Goal: Transaction & Acquisition: Book appointment/travel/reservation

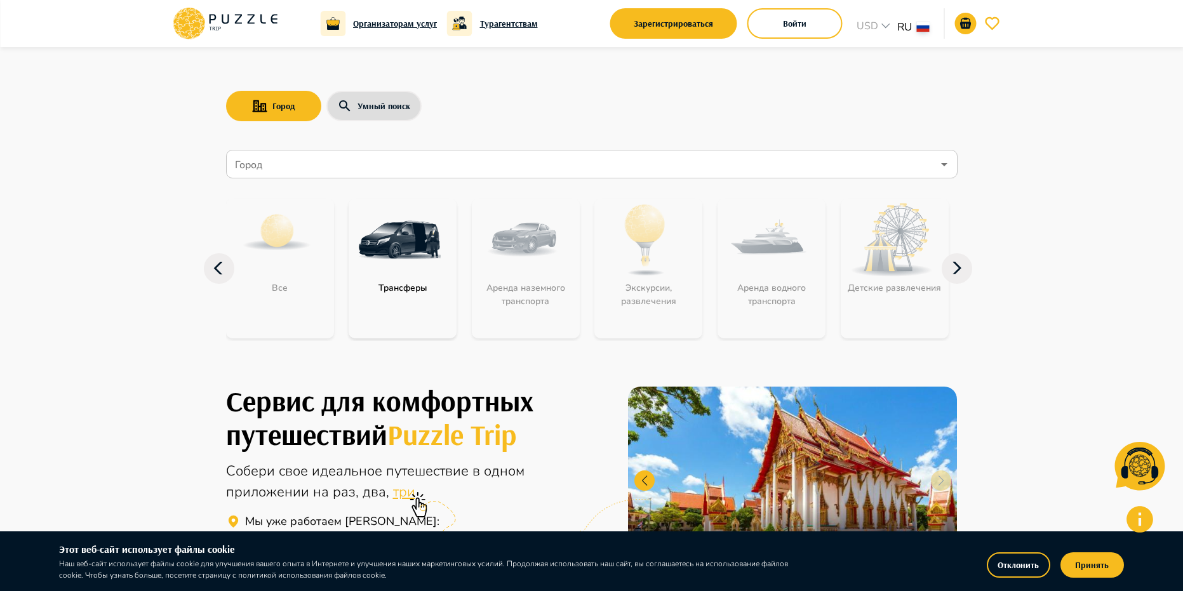
click at [395, 248] on img "category-get_transfer" at bounding box center [399, 240] width 83 height 83
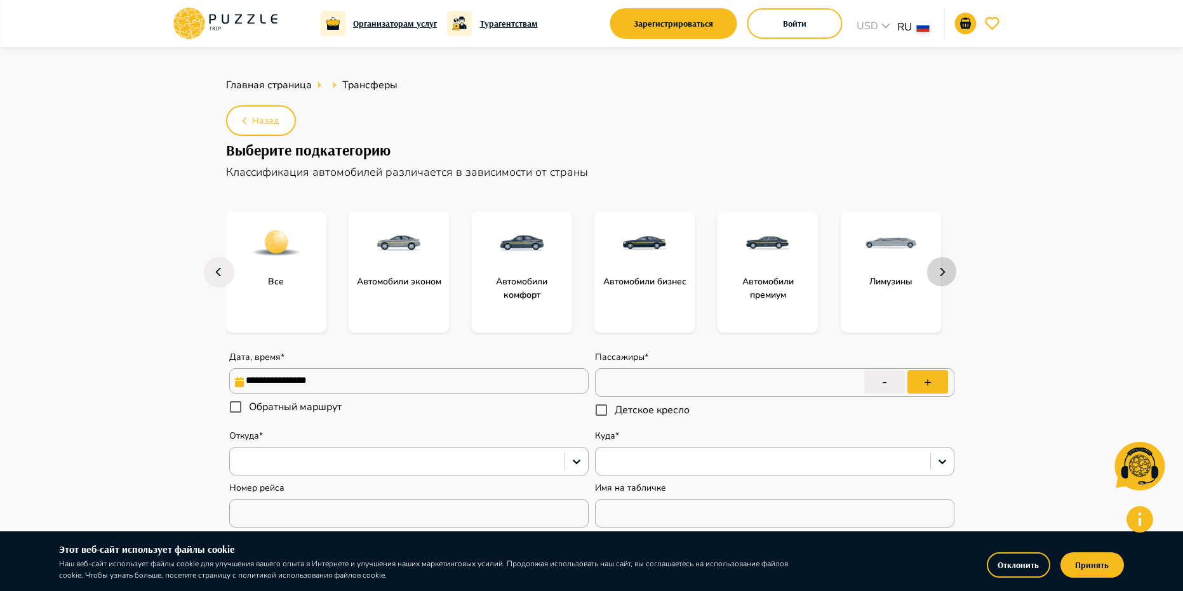
click at [936, 267] on icon "button" at bounding box center [942, 272] width 20 height 30
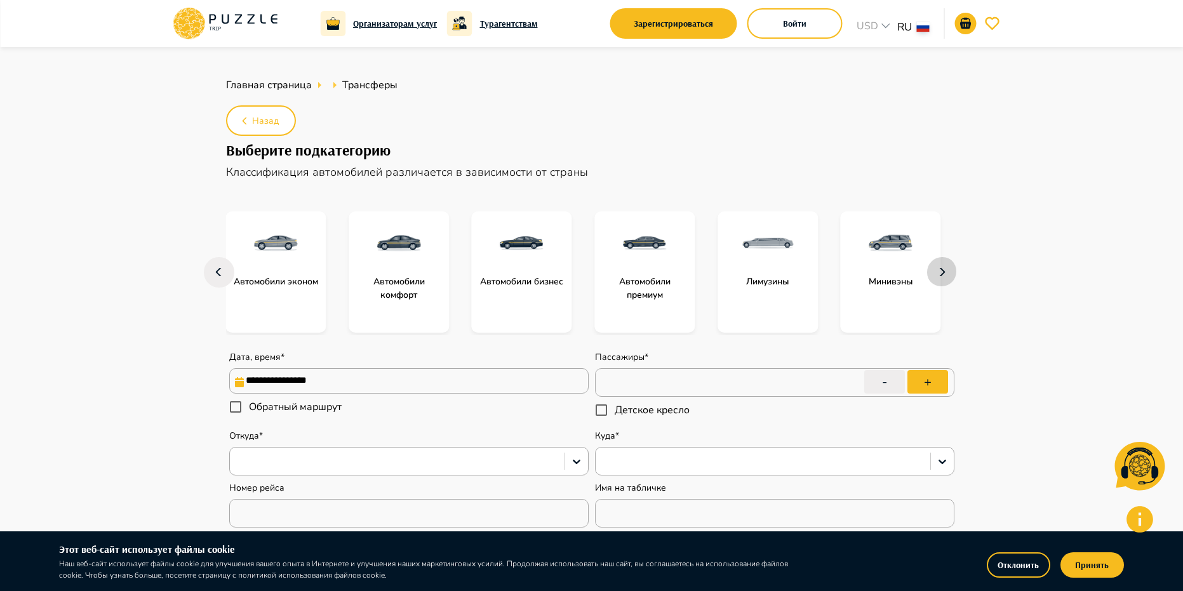
click at [938, 270] on icon "button" at bounding box center [942, 272] width 20 height 30
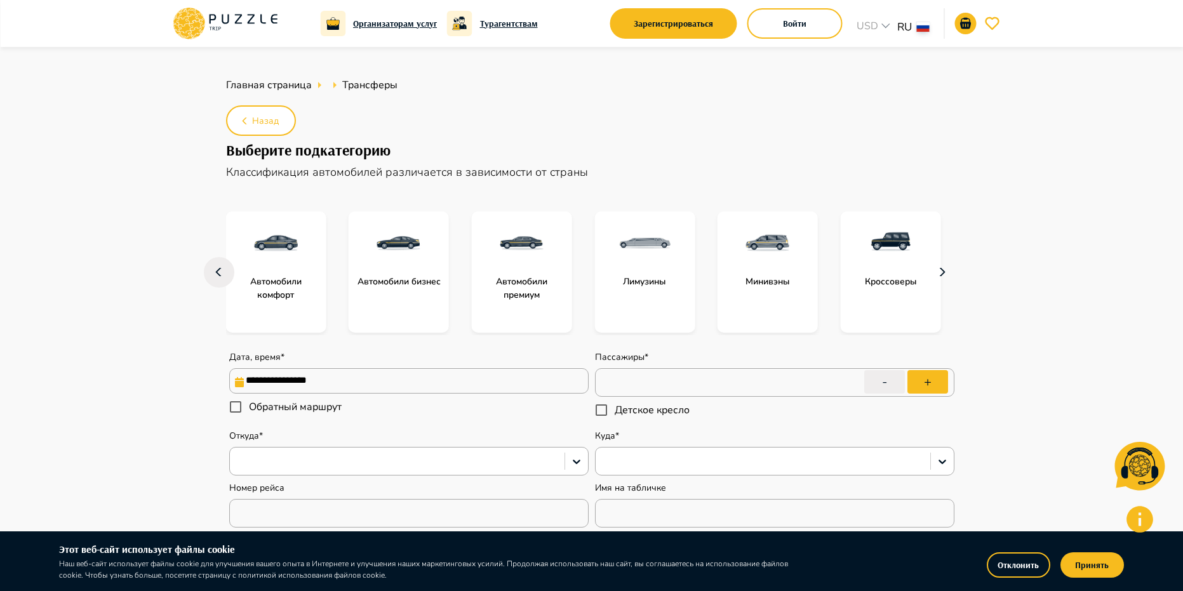
click at [939, 272] on icon "button" at bounding box center [942, 272] width 20 height 30
click at [887, 260] on img "subcategory-get_transfer_bus" at bounding box center [890, 243] width 51 height 51
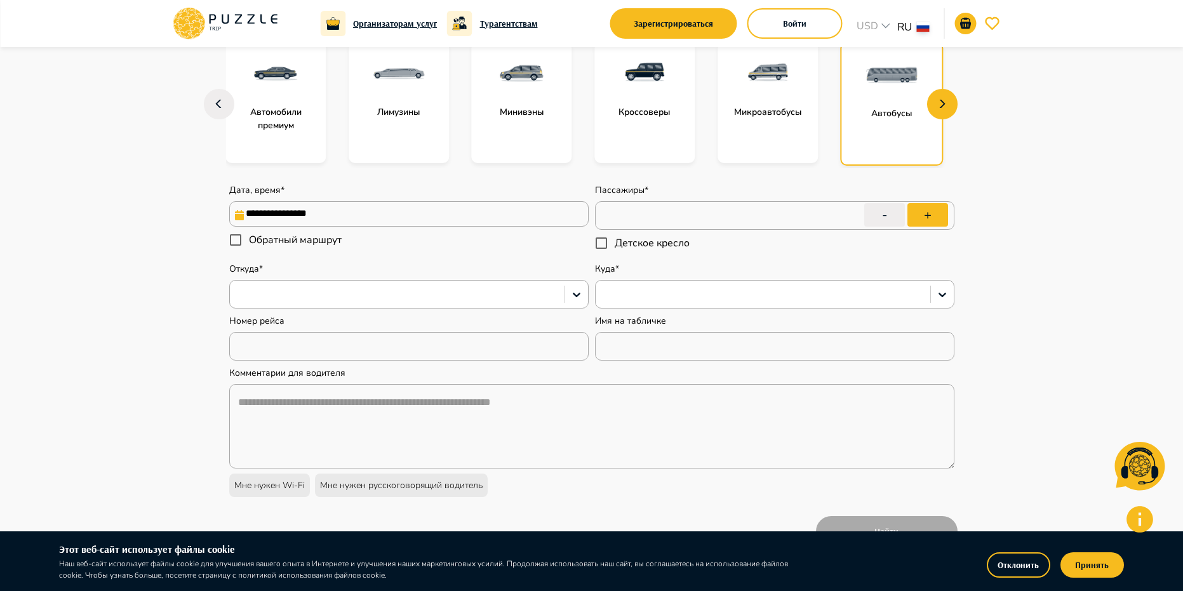
scroll to position [20, 0]
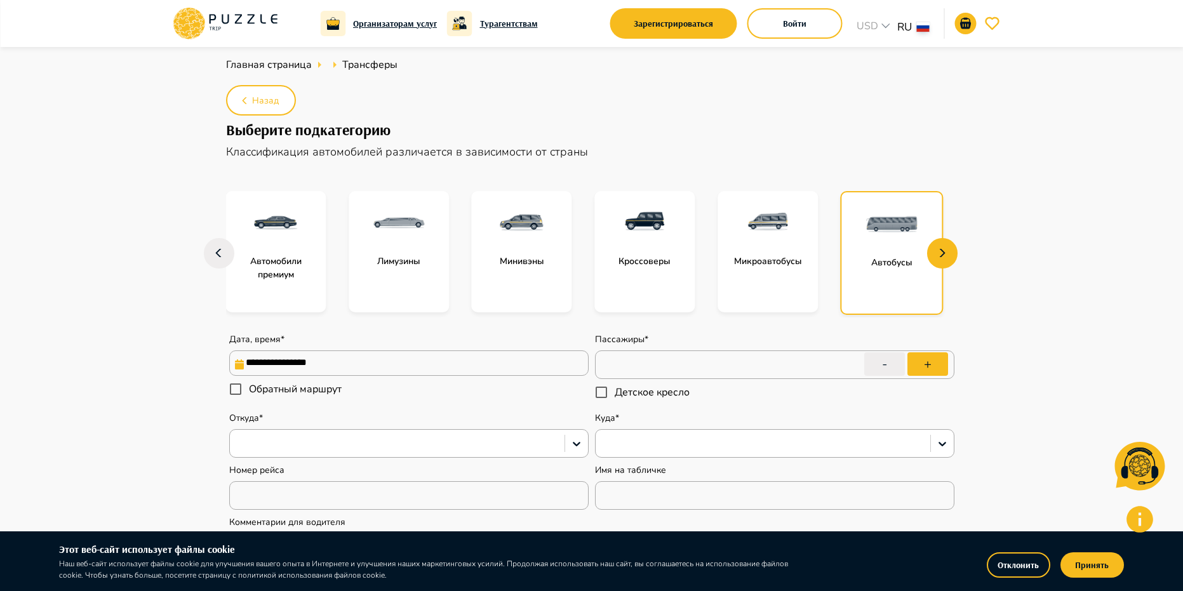
type textarea "*"
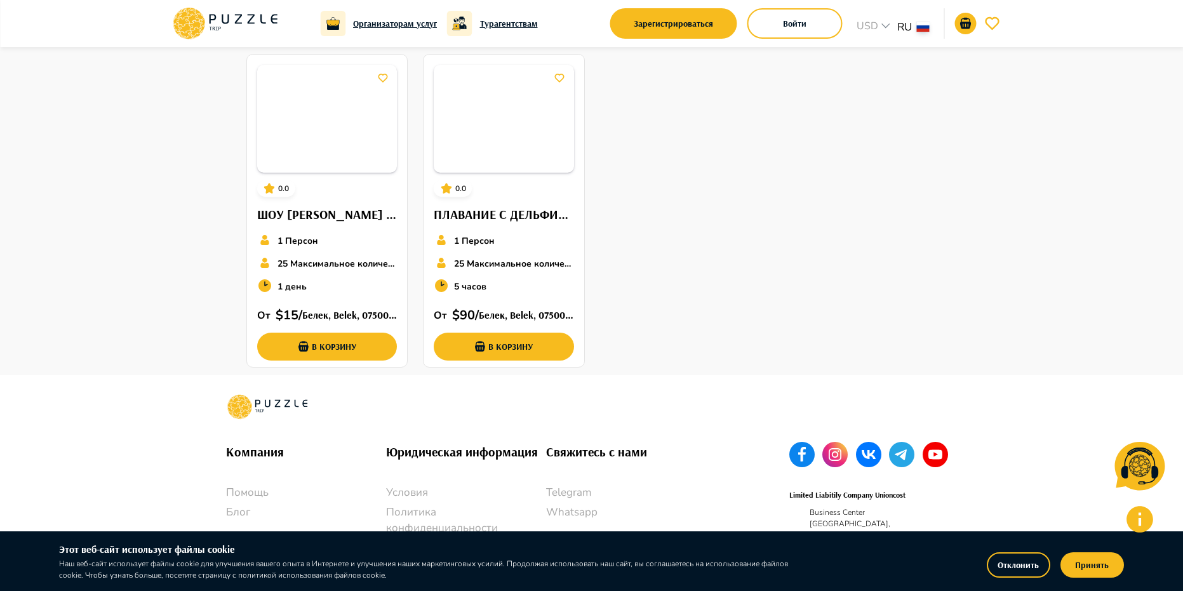
scroll to position [781, 0]
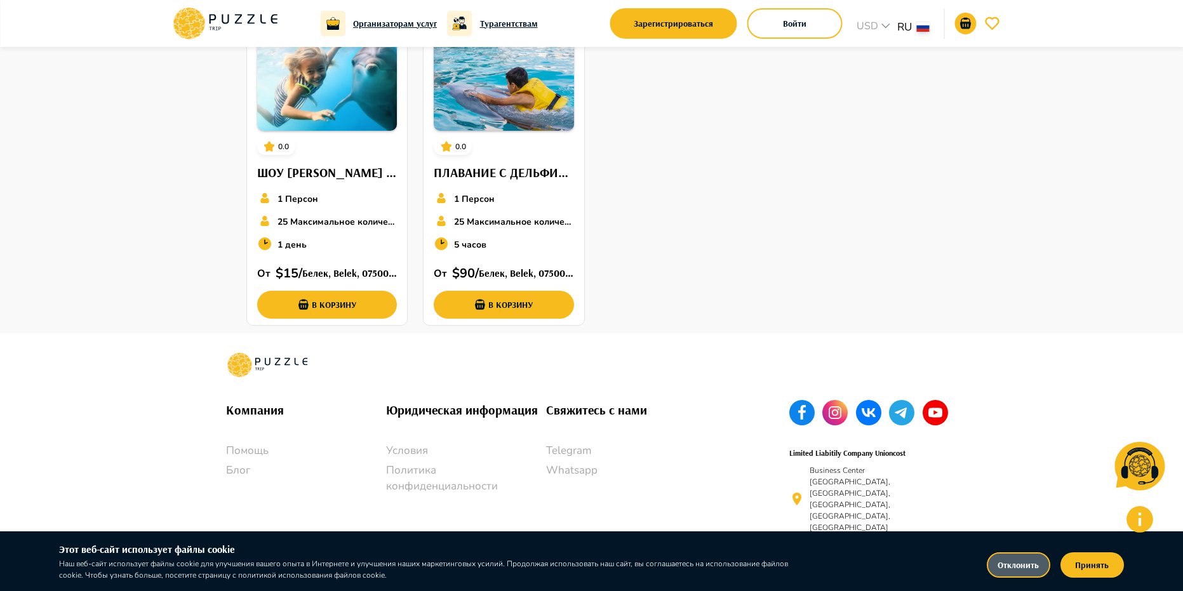
click at [1001, 564] on button "Отклонить" at bounding box center [1017, 564] width 63 height 25
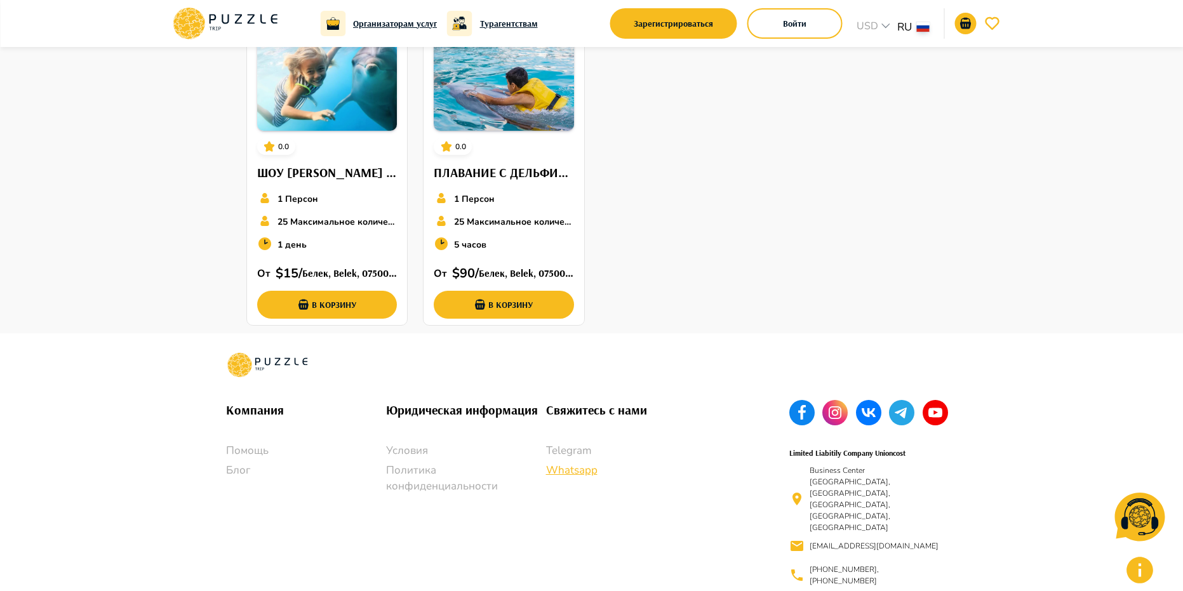
click at [569, 471] on p "Whatsapp" at bounding box center [626, 470] width 160 height 17
click at [818, 217] on div "0.0 ШОУ ДЕЛЬФИНОВ В ДЕЛЬФИНАРИИ АКСУ (БЕЛЕК И АНТАЛЬЯ) 1 Персон 25 Максимальное…" at bounding box center [591, 168] width 701 height 329
click at [719, 360] on div "Компания Помощь Блог Юридическая информация Условия Политика конфиденциальности…" at bounding box center [592, 479] width 762 height 292
click at [826, 175] on div "0.0 ШОУ ДЕЛЬФИНОВ В ДЕЛЬФИНАРИИ АКСУ (БЕЛЕК И АНТАЛЬЯ) 1 Персон 25 Максимальное…" at bounding box center [591, 168] width 701 height 329
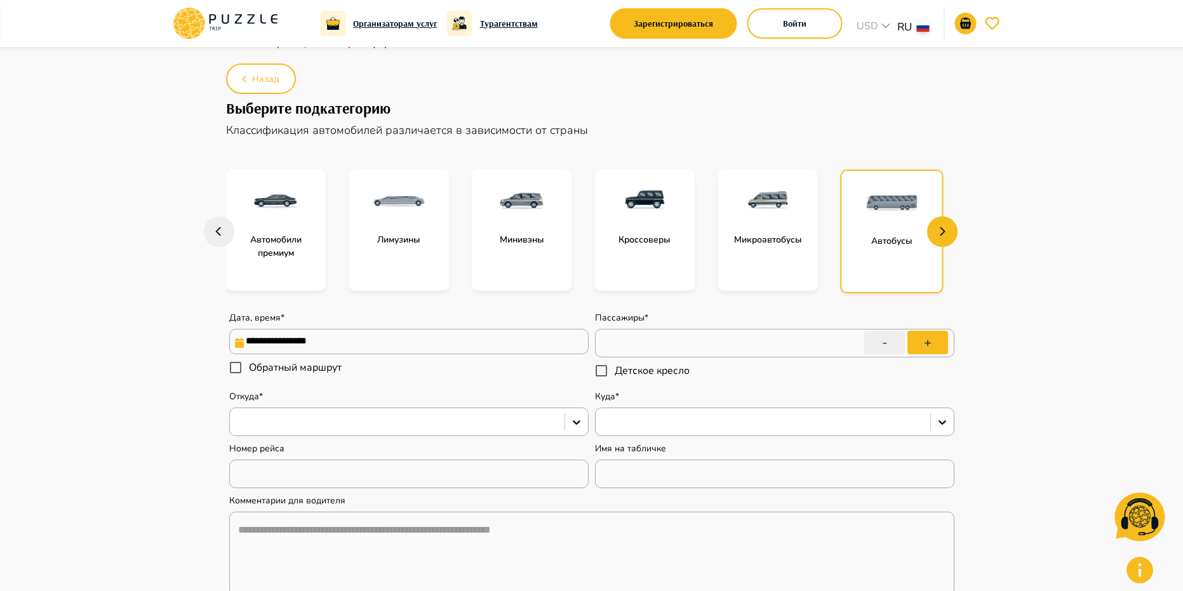
scroll to position [0, 0]
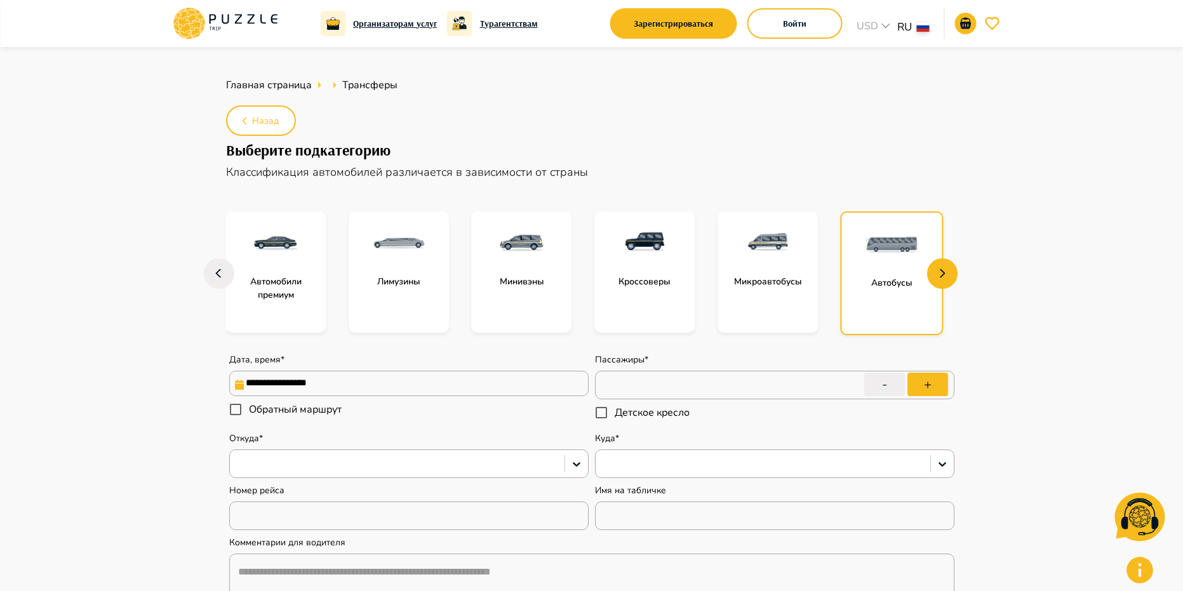
click at [587, 260] on div "Минивэны" at bounding box center [530, 271] width 117 height 121
click at [608, 168] on p "Классификация автомобилей различается в зависимости от страны" at bounding box center [591, 172] width 731 height 17
